Goal: Task Accomplishment & Management: Manage account settings

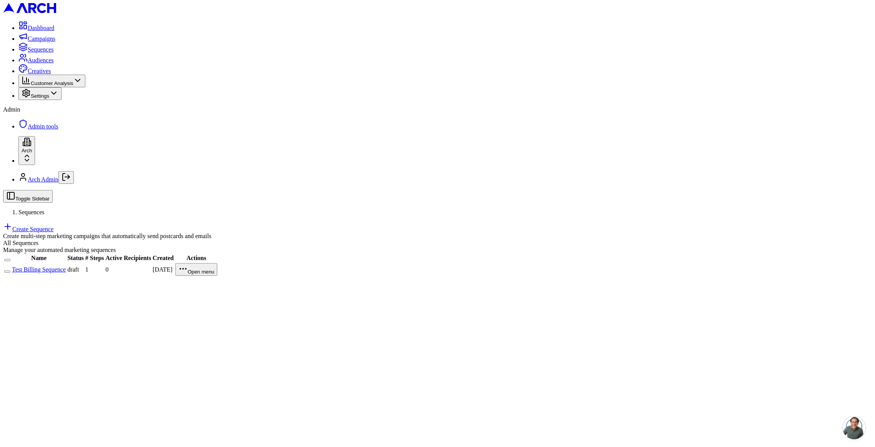
click at [51, 74] on span "Creatives" at bounding box center [39, 71] width 23 height 7
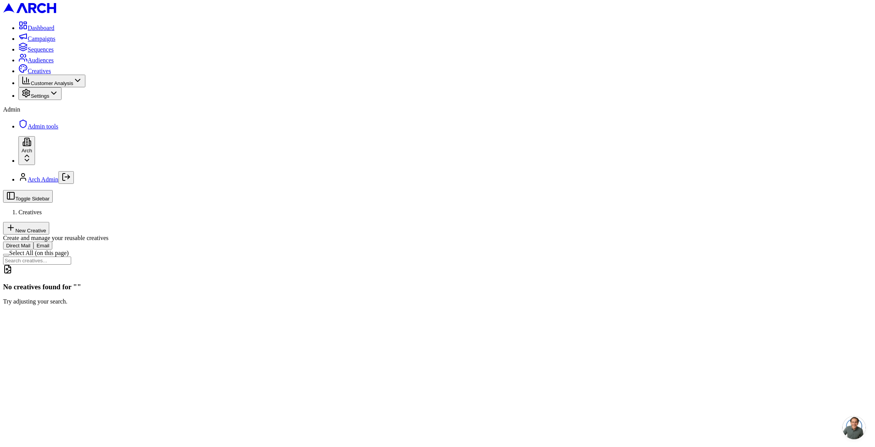
click at [842, 190] on div "Toggle Sidebar Creatives New Creative Create and manage your reusable creatives" at bounding box center [437, 216] width 869 height 52
click at [49, 222] on button "New Creative" at bounding box center [26, 228] width 46 height 13
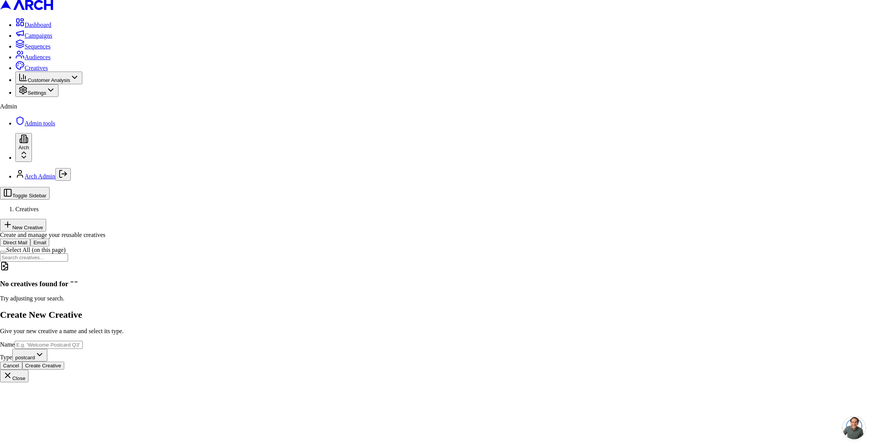
click at [83, 341] on input "Name" at bounding box center [49, 345] width 68 height 8
type input "test"
click at [514, 310] on div "Create New Creative Give your new creative a name and select its type. Name tes…" at bounding box center [437, 346] width 875 height 73
click at [64, 361] on button "Create Creative" at bounding box center [43, 365] width 42 height 8
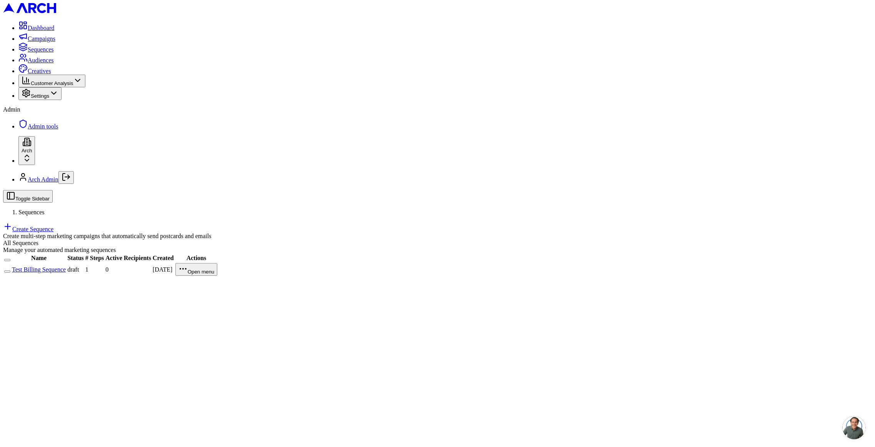
click at [66, 266] on link "Test Billing Sequence" at bounding box center [39, 269] width 54 height 7
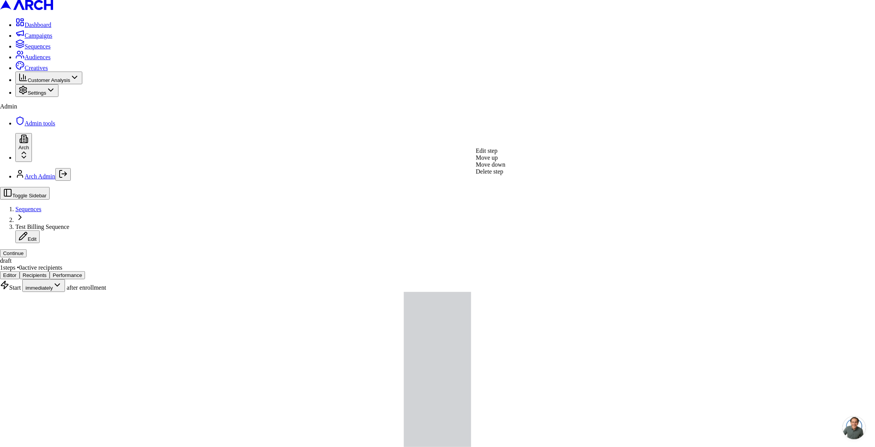
click at [505, 153] on div "Edit step" at bounding box center [491, 150] width 30 height 7
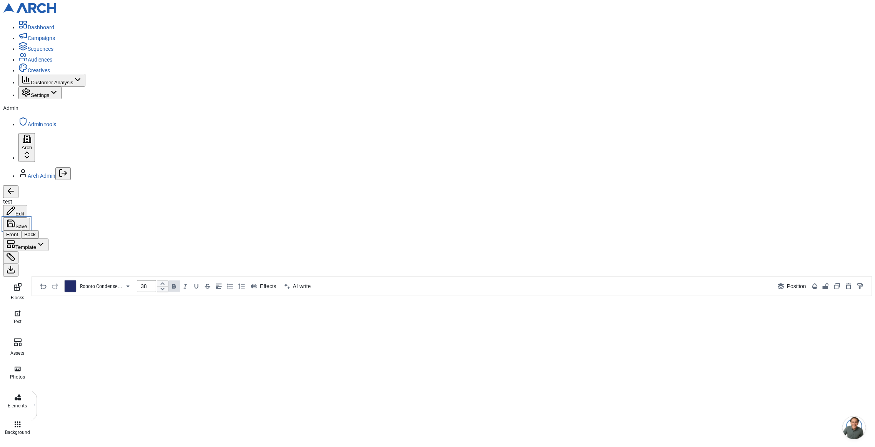
click at [30, 218] on button "Save" at bounding box center [16, 224] width 27 height 13
click at [28, 127] on span "Admin tools" at bounding box center [42, 124] width 28 height 6
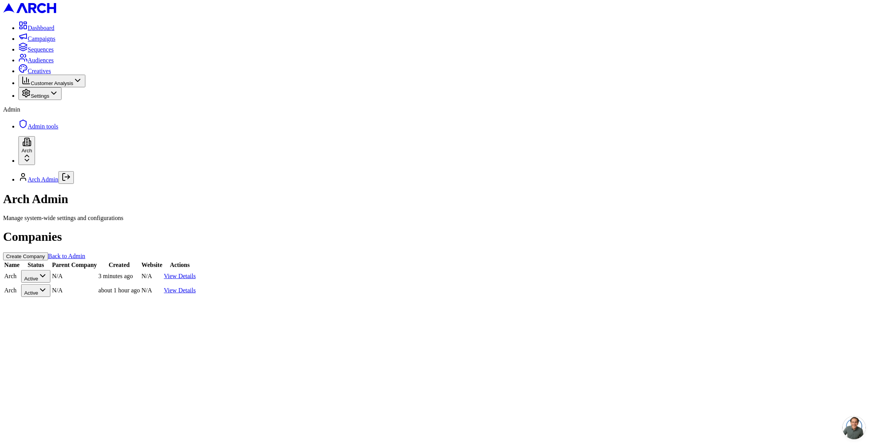
click at [196, 273] on link "View Details" at bounding box center [180, 276] width 32 height 7
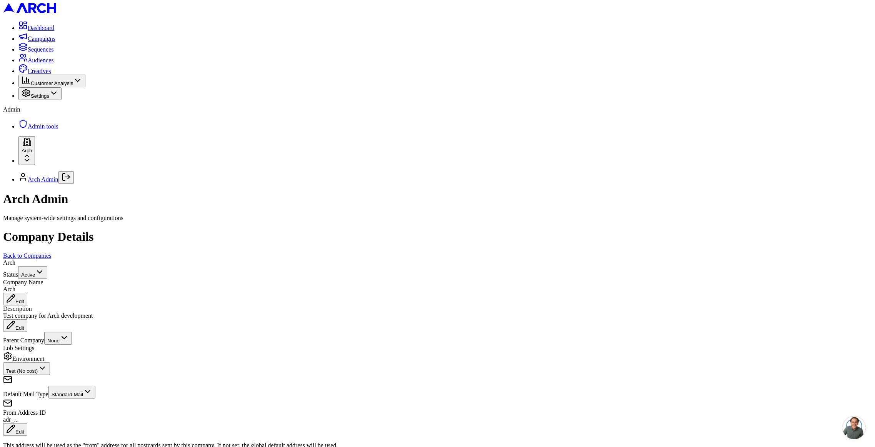
click at [15, 286] on span "Arch" at bounding box center [9, 289] width 12 height 7
click at [71, 286] on input "Arch" at bounding box center [37, 290] width 68 height 8
type input "Arch test"
click at [51, 252] on link "Back to Companies" at bounding box center [27, 255] width 48 height 7
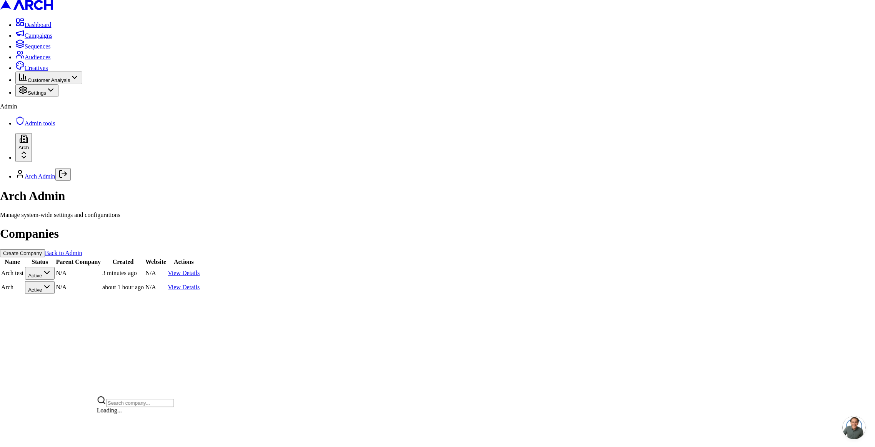
click at [85, 301] on html "Dashboard Campaigns Sequences Audiences Creatives Customer Analysis Settings Ad…" at bounding box center [437, 150] width 875 height 301
click at [163, 273] on html "Dashboard Campaigns Sequences Audiences Creatives Customer Analysis Settings Ad…" at bounding box center [437, 150] width 875 height 301
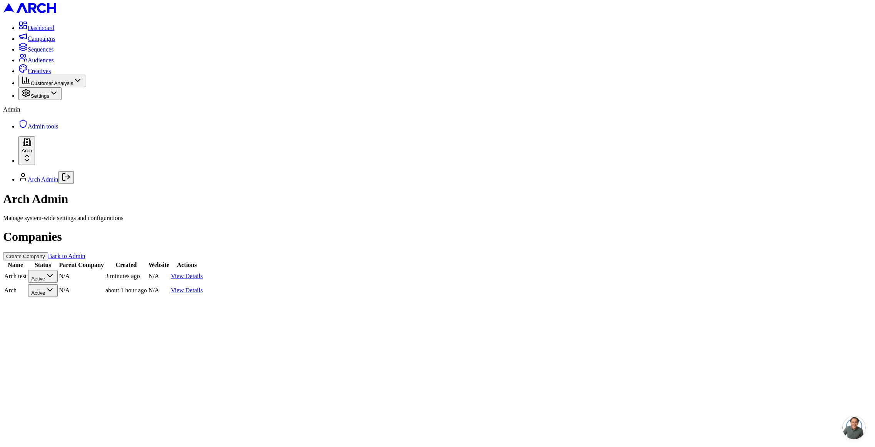
click at [501, 192] on div "Arch Admin Manage system-wide settings and configurations" at bounding box center [437, 206] width 869 height 29
click at [454, 230] on div "Companies Create Company Back to Admin Name Status Parent Company Created Websi…" at bounding box center [437, 264] width 869 height 68
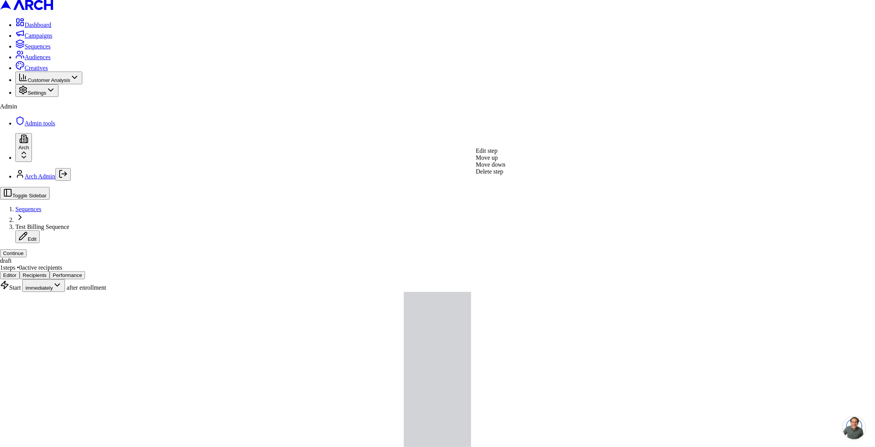
click at [505, 154] on div "Edit step" at bounding box center [491, 150] width 30 height 7
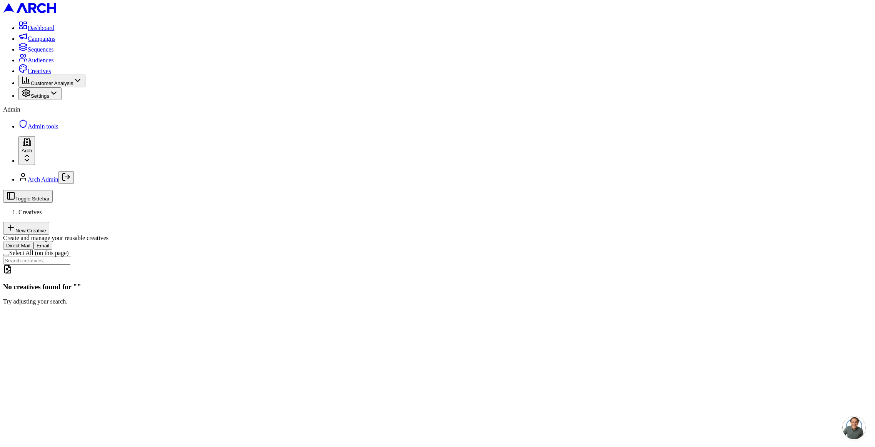
click at [49, 222] on button "New Creative" at bounding box center [26, 228] width 46 height 13
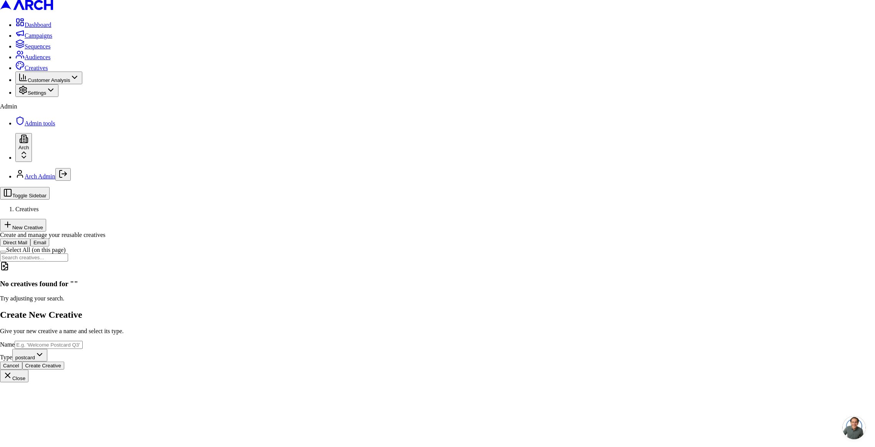
click at [83, 341] on input "Name" at bounding box center [49, 345] width 68 height 8
type input "test"
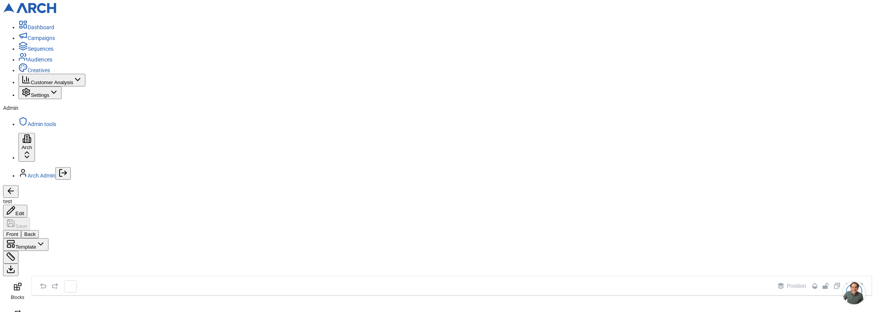
scroll to position [15, 0]
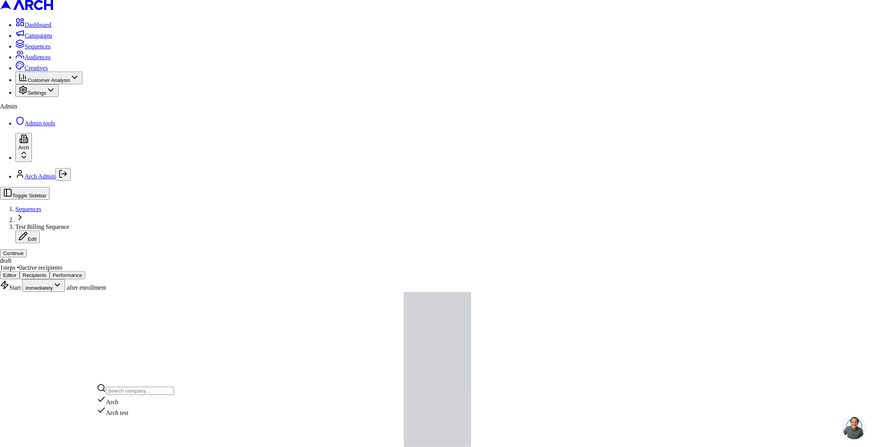
click at [124, 416] on div "Arch test" at bounding box center [135, 411] width 77 height 11
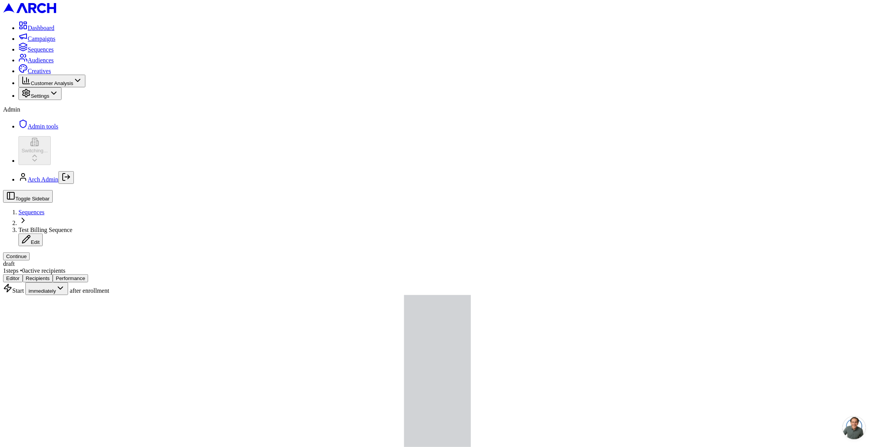
click at [51, 74] on span "Creatives" at bounding box center [39, 71] width 23 height 7
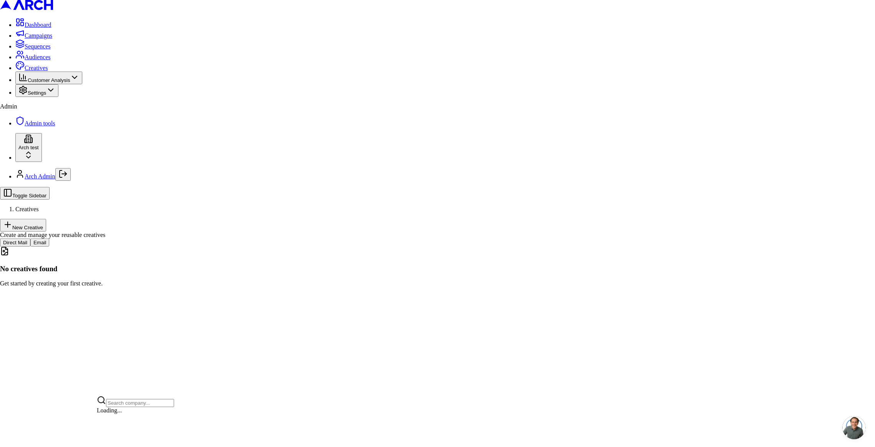
click at [70, 293] on html "Dashboard Campaigns Sequences Audiences Creatives Customer Analysis Settings Ad…" at bounding box center [437, 146] width 875 height 293
click at [133, 406] on div "Arch" at bounding box center [135, 400] width 77 height 11
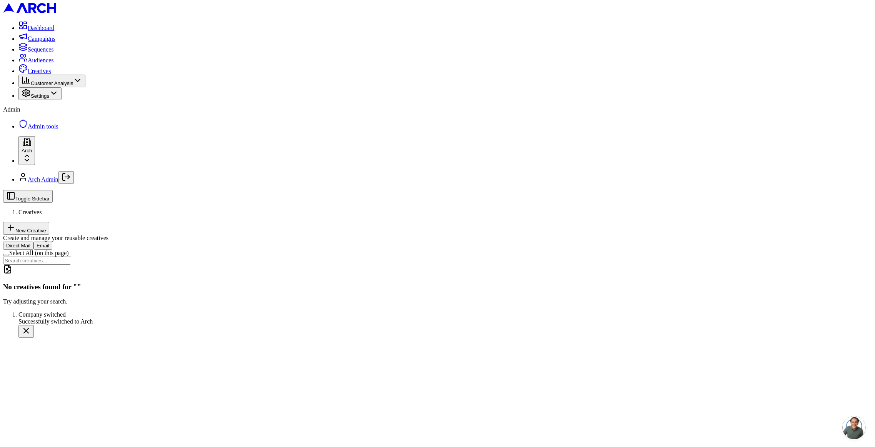
click at [39, 53] on span "Sequences" at bounding box center [41, 49] width 26 height 7
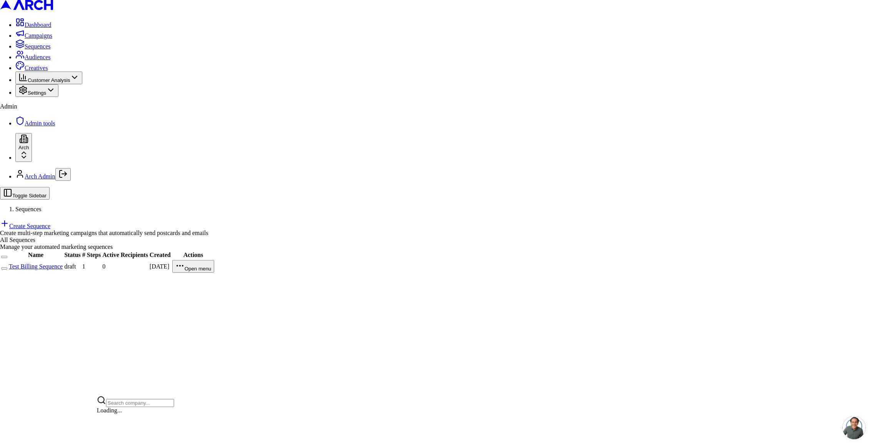
click at [85, 280] on html "Dashboard Campaigns Sequences Audiences Creatives Customer Analysis Settings Ad…" at bounding box center [437, 140] width 875 height 280
click at [144, 416] on div "Arch Arch test" at bounding box center [135, 399] width 77 height 33
click at [147, 416] on div "Arch test" at bounding box center [135, 411] width 77 height 11
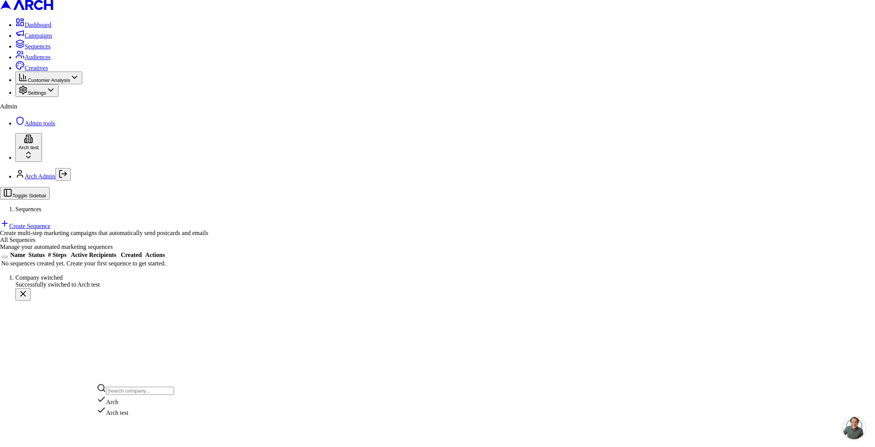
click at [70, 307] on html "Dashboard Campaigns Sequences Audiences Creatives Customer Analysis Settings Ad…" at bounding box center [437, 153] width 875 height 307
click at [117, 406] on div "Arch" at bounding box center [135, 400] width 77 height 11
click at [152, 242] on html "Dashboard Campaigns Sequences Audiences Creatives Customer Analysis Settings Ad…" at bounding box center [437, 153] width 875 height 307
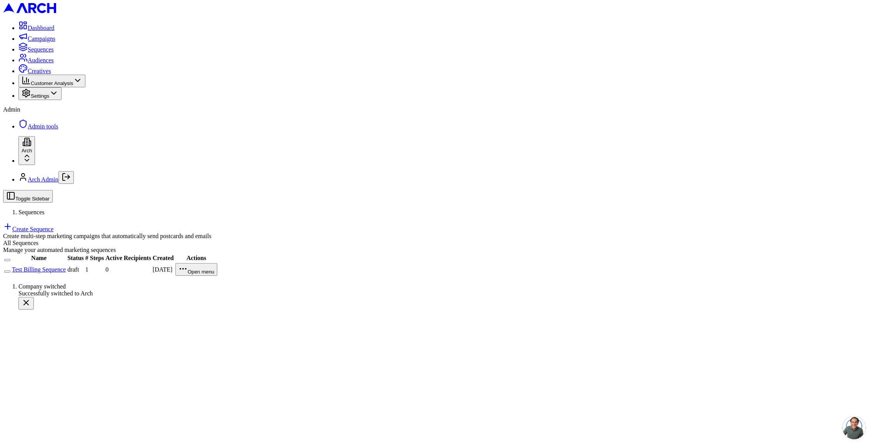
click at [51, 74] on link "Creatives" at bounding box center [34, 71] width 32 height 7
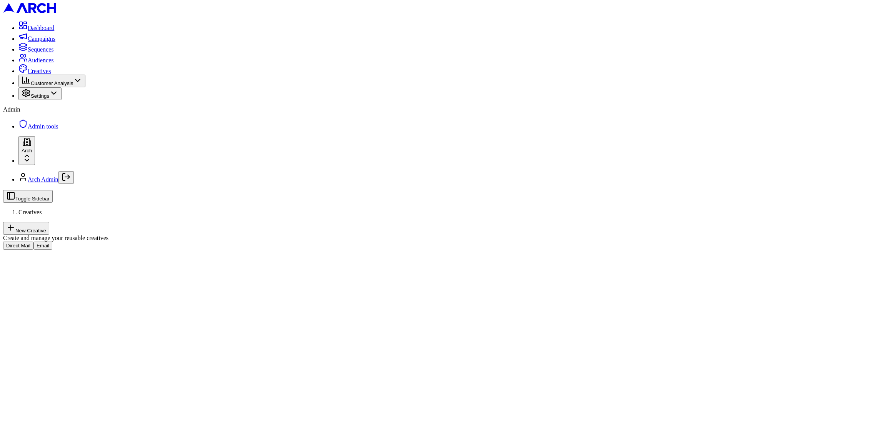
click at [314, 250] on div "Direct Mail Email" at bounding box center [437, 245] width 869 height 8
click at [52, 241] on button "Email" at bounding box center [42, 245] width 19 height 8
click at [33, 241] on button "Direct Mail" at bounding box center [18, 245] width 30 height 8
click at [49, 222] on button "New Creative" at bounding box center [26, 228] width 46 height 13
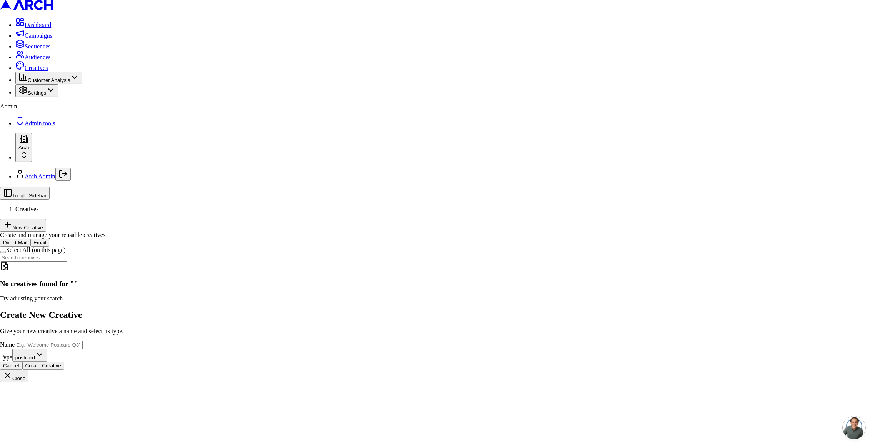
click at [83, 341] on input "Name" at bounding box center [49, 345] width 68 height 8
type input "test"
click at [64, 361] on button "Create Creative" at bounding box center [43, 365] width 42 height 8
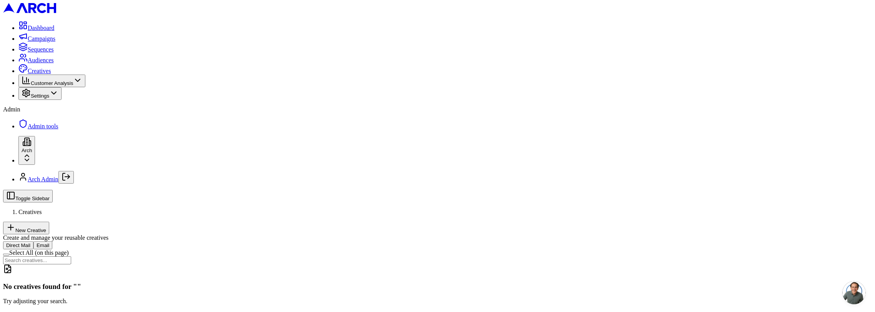
click at [350, 246] on div "Direct Mail Email Select All (on this page) No creatives found for " " Try adju…" at bounding box center [437, 272] width 869 height 63
click at [71, 181] on icon "Log out" at bounding box center [66, 176] width 9 height 9
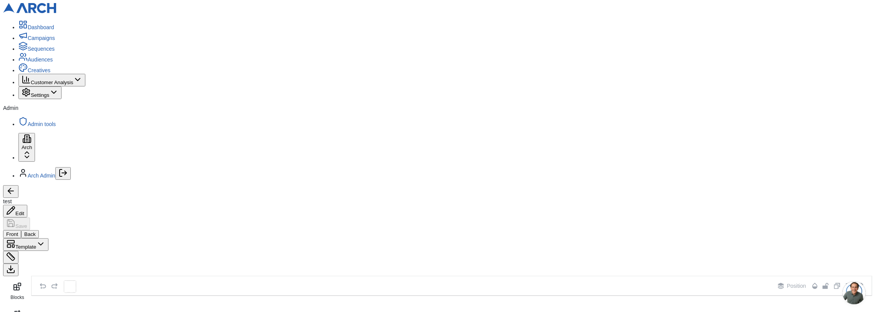
scroll to position [15, 0]
click at [34, 52] on span "Sequences" at bounding box center [41, 49] width 27 height 6
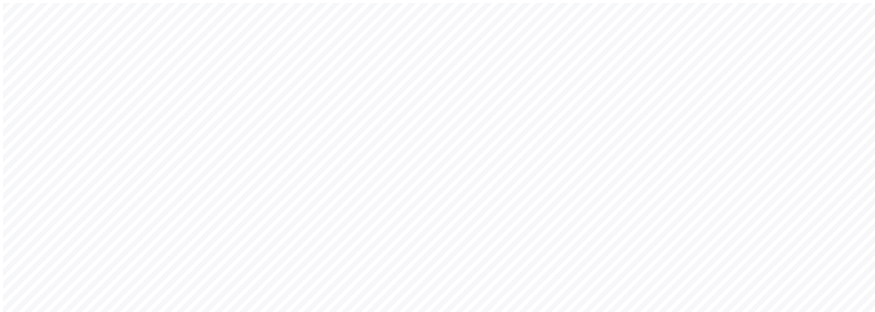
drag, startPoint x: 393, startPoint y: 158, endPoint x: 326, endPoint y: 157, distance: 66.1
click at [326, 157] on div "Welcome back! Sign in to your account to continue Or create a new account Email…" at bounding box center [437, 212] width 869 height 419
type input "arch_admin@getarch.com"
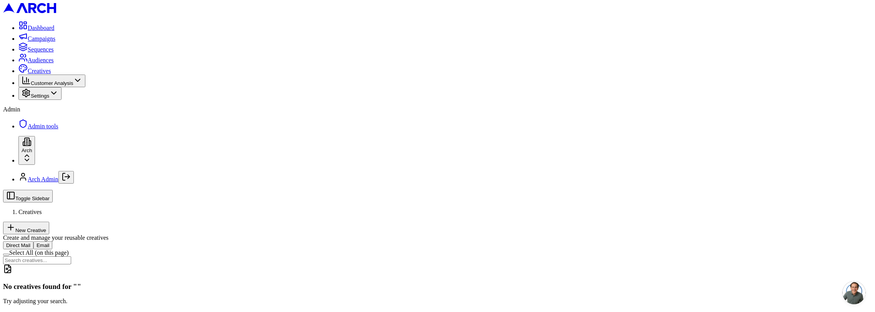
click at [404, 241] on div "Direct Mail Email Select All (on this page) No creatives found for " " Try adju…" at bounding box center [437, 272] width 869 height 63
click at [316, 265] on div "No creatives found for " " Try adjusting your search." at bounding box center [437, 285] width 869 height 40
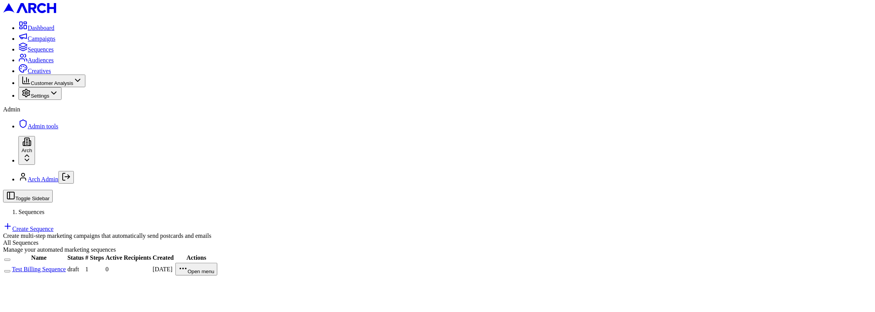
click at [66, 266] on link "Test Billing Sequence" at bounding box center [39, 269] width 54 height 7
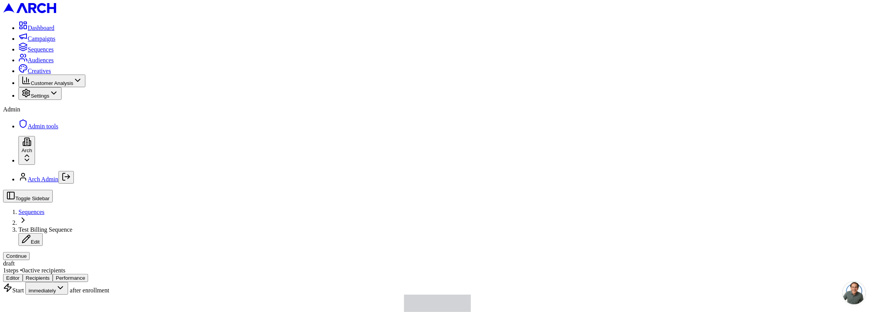
click at [30, 252] on button "Continue" at bounding box center [16, 256] width 27 height 8
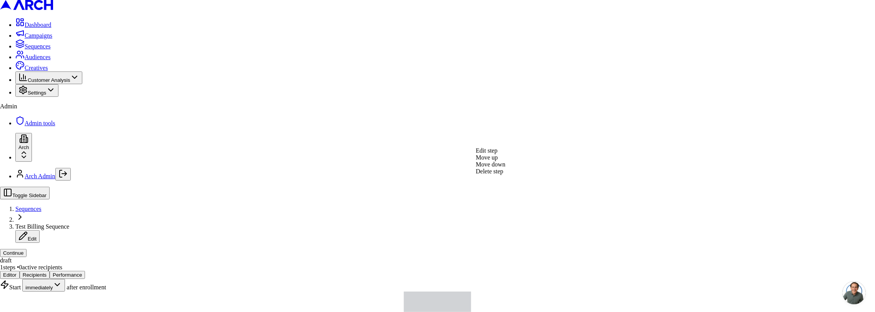
click at [505, 154] on div "Edit step" at bounding box center [491, 150] width 30 height 7
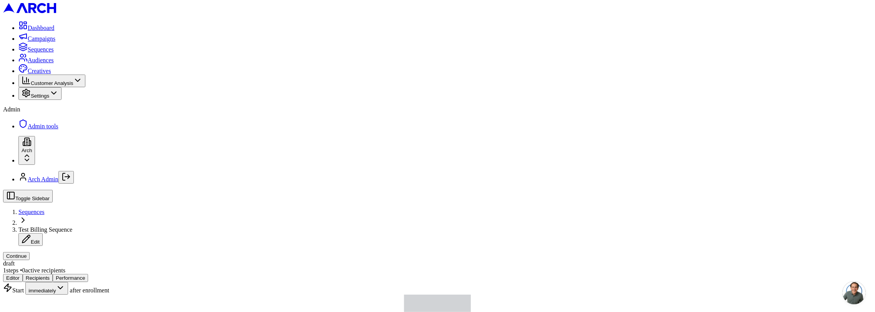
click at [30, 252] on button "Continue" at bounding box center [16, 256] width 27 height 8
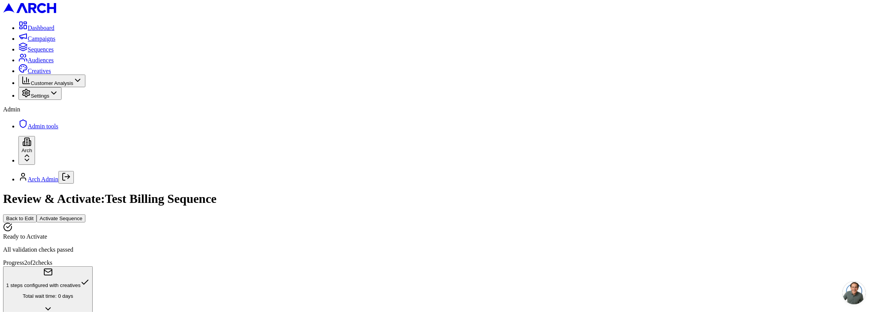
scroll to position [311, 0]
click at [826, 192] on header "Review & Activate: Test Billing Sequence Back to Edit Activate Sequence" at bounding box center [437, 207] width 869 height 30
click at [85, 215] on button "Activate Sequence" at bounding box center [61, 219] width 49 height 8
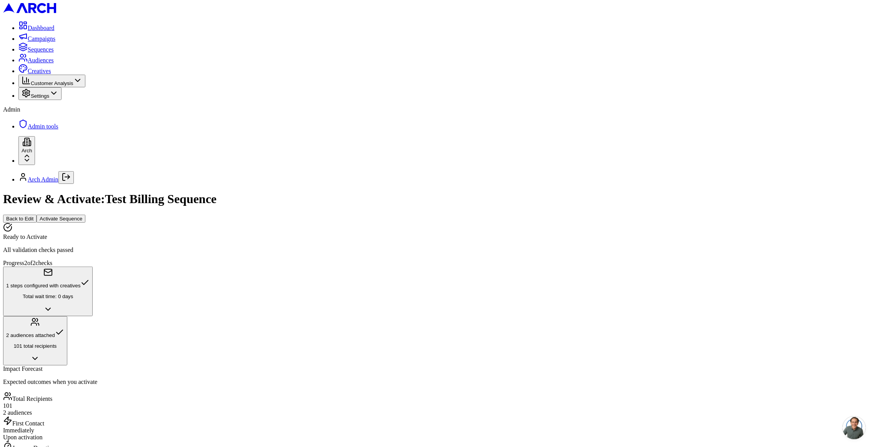
click at [85, 215] on button "Activate Sequence" at bounding box center [61, 219] width 49 height 8
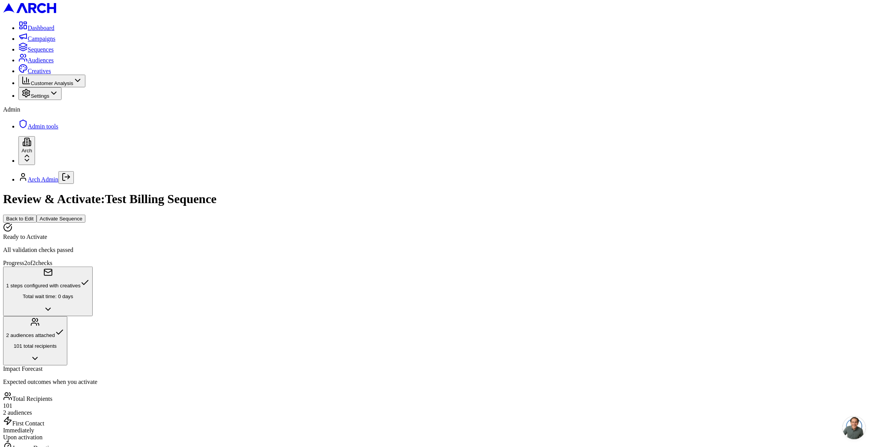
copy p "Total Campaign Cost"
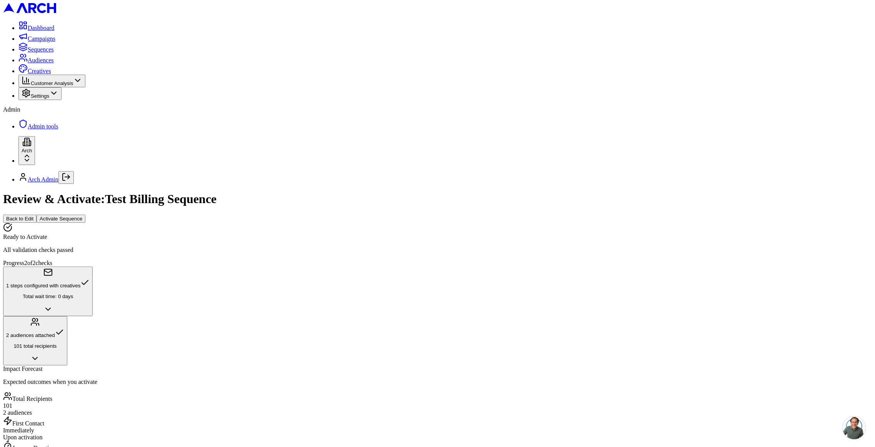
click at [37, 215] on button "Back to Edit" at bounding box center [19, 219] width 33 height 8
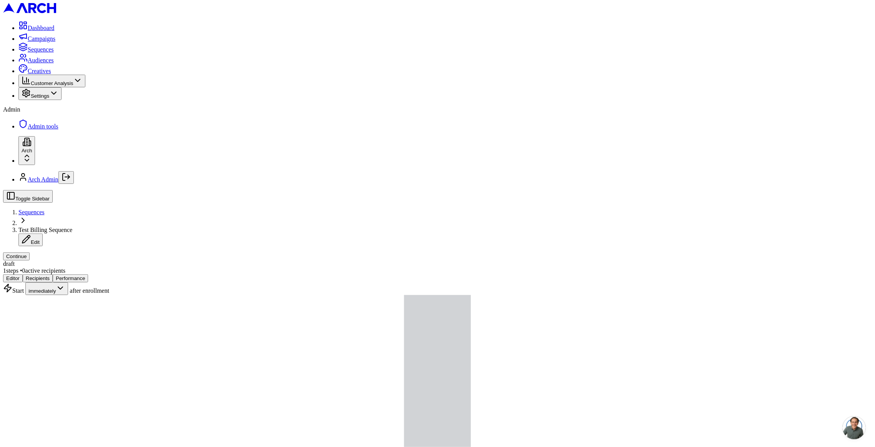
click at [30, 252] on button "Continue" at bounding box center [16, 256] width 27 height 8
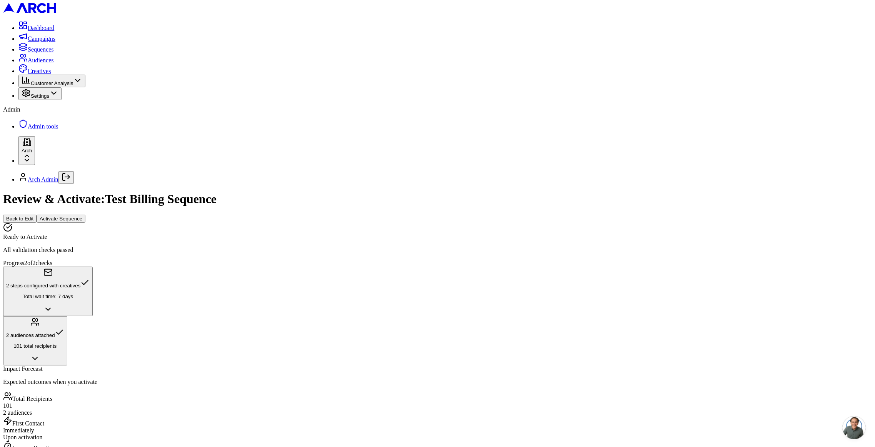
click at [85, 215] on button "Activate Sequence" at bounding box center [61, 219] width 49 height 8
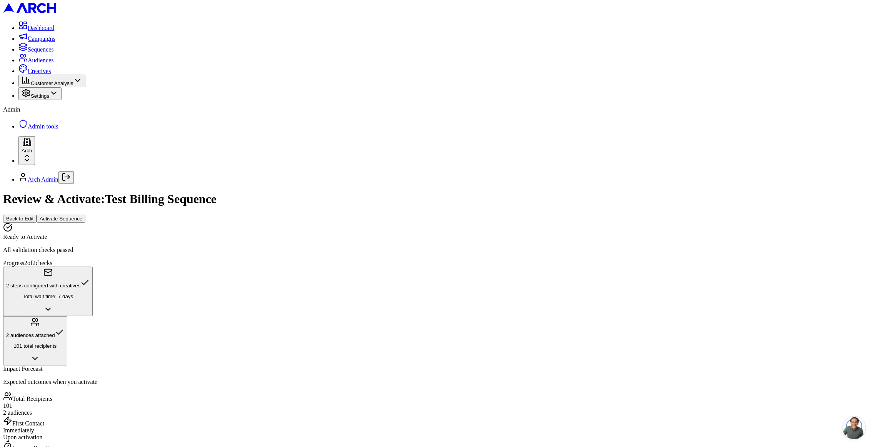
click at [85, 215] on button "Activate Sequence" at bounding box center [61, 219] width 49 height 8
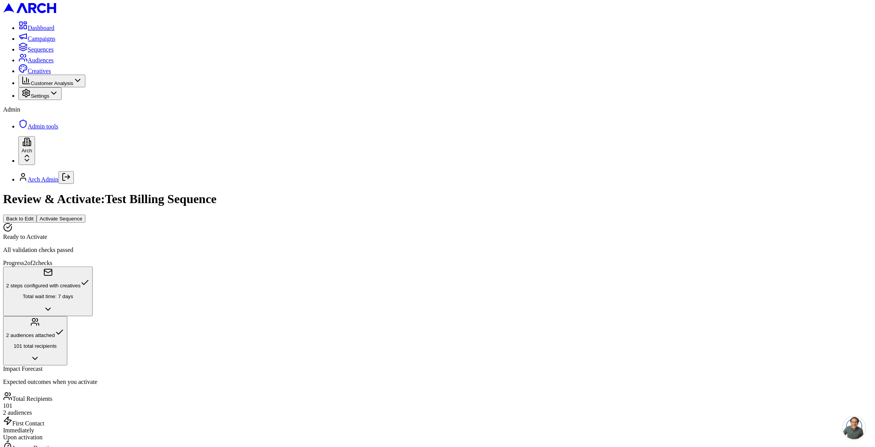
click at [85, 215] on button "Activate Sequence" at bounding box center [61, 219] width 49 height 8
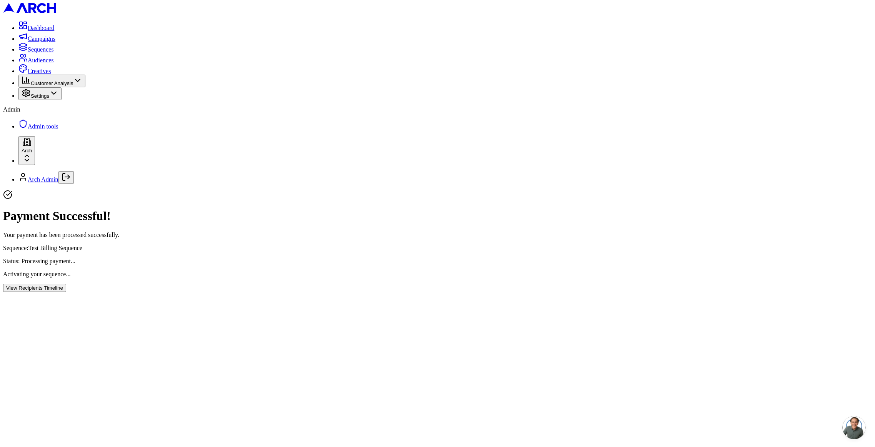
click at [66, 284] on button "View Recipients Timeline" at bounding box center [34, 288] width 63 height 8
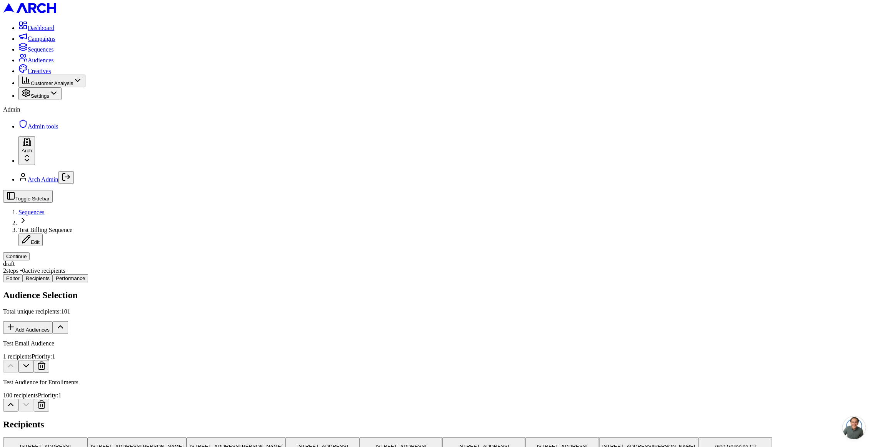
click at [45, 209] on span "Sequences" at bounding box center [31, 212] width 26 height 7
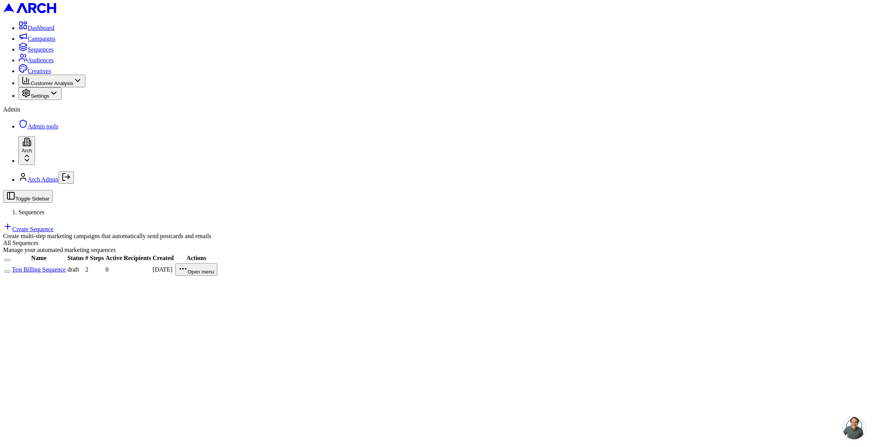
click at [66, 266] on link "Test Billing Sequence" at bounding box center [39, 269] width 54 height 7
